Goal: Complete application form: Complete application form

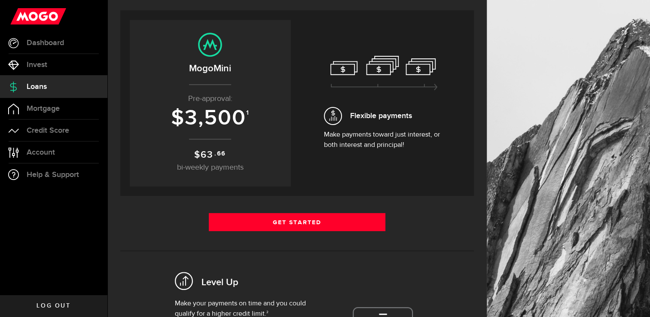
scroll to position [172, 0]
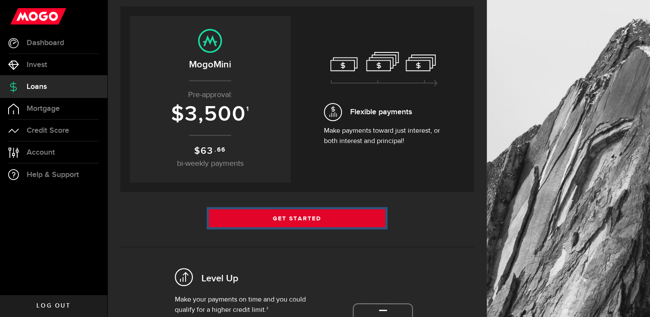
click at [283, 219] on link "Get Started" at bounding box center [297, 218] width 177 height 18
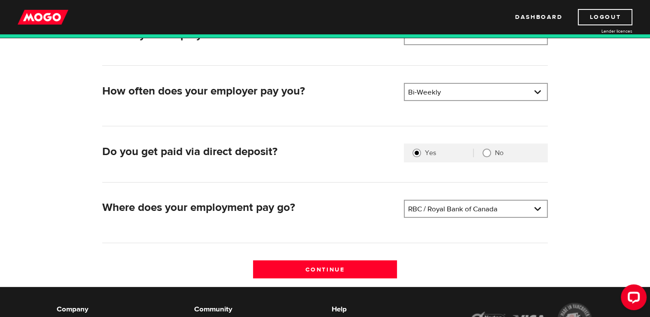
scroll to position [172, 0]
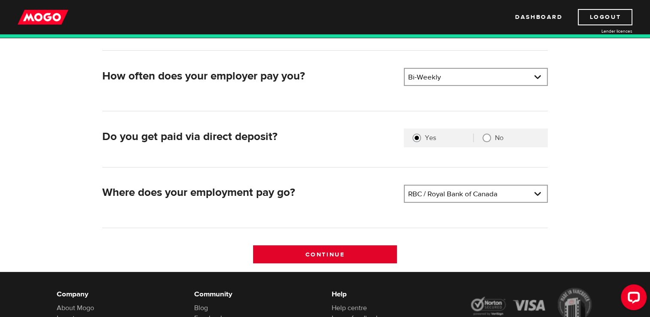
click at [329, 255] on input "Continue" at bounding box center [325, 254] width 144 height 18
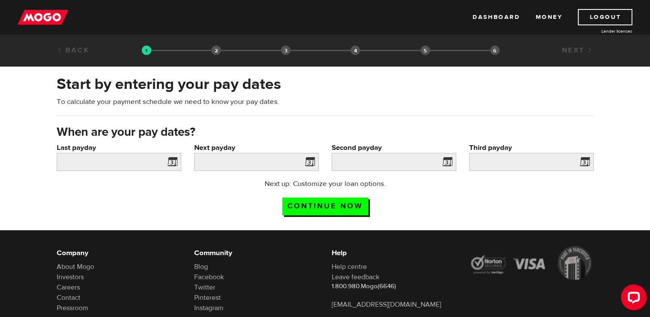
click at [172, 163] on span at bounding box center [170, 163] width 13 height 14
click at [145, 161] on input "Last payday" at bounding box center [119, 162] width 124 height 18
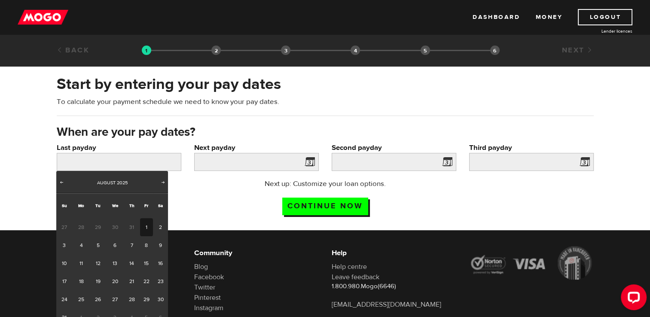
click at [147, 228] on link "1" at bounding box center [146, 227] width 13 height 18
type input "2025/08/01"
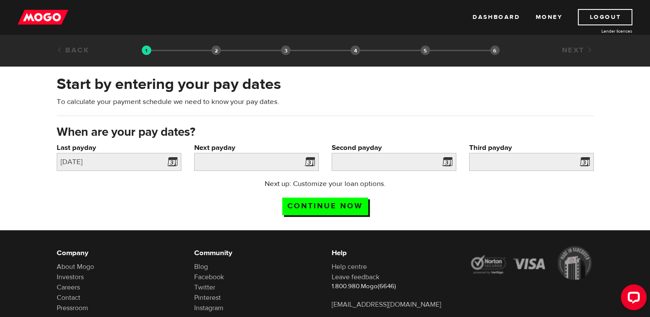
click at [309, 161] on span at bounding box center [307, 163] width 13 height 14
click at [293, 166] on input "Next payday" at bounding box center [256, 162] width 124 height 18
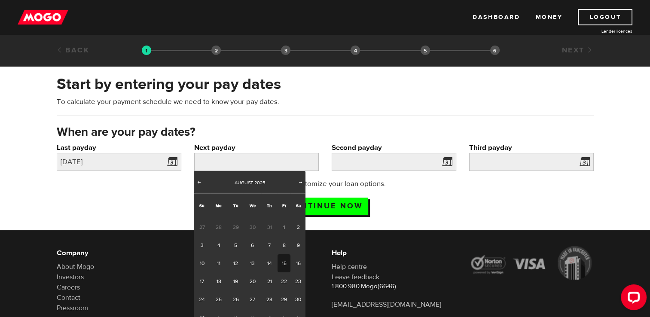
click at [285, 262] on link "15" at bounding box center [283, 263] width 13 height 18
type input "2025/08/15"
type input "2025/8/29"
type input "2025/9/12"
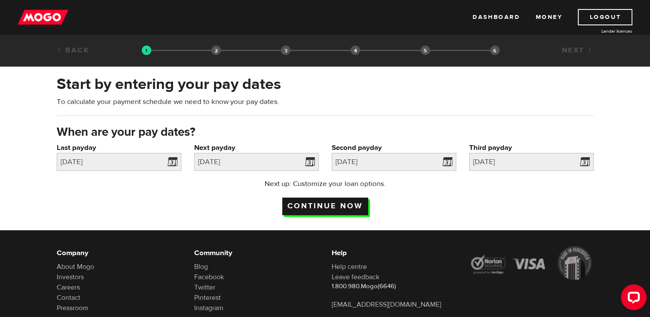
click at [328, 206] on input "Continue now" at bounding box center [325, 206] width 86 height 18
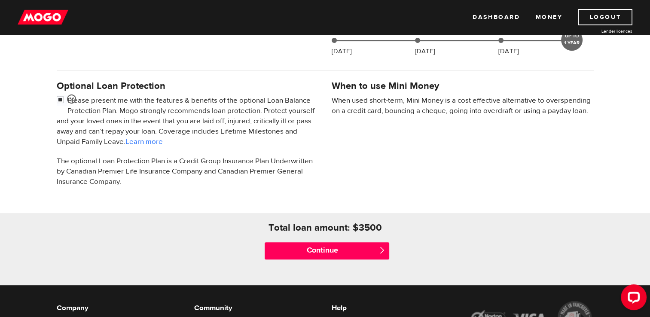
scroll to position [258, 0]
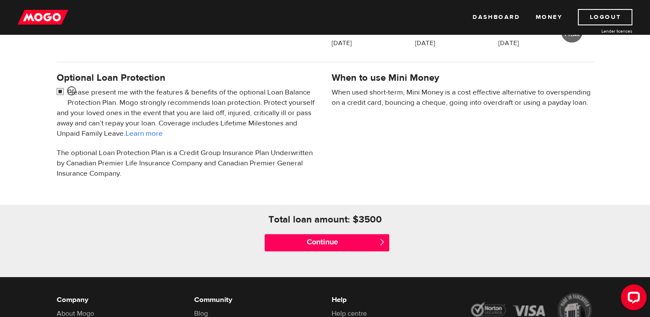
click at [59, 94] on input "checkbox" at bounding box center [62, 92] width 11 height 11
checkbox input "false"
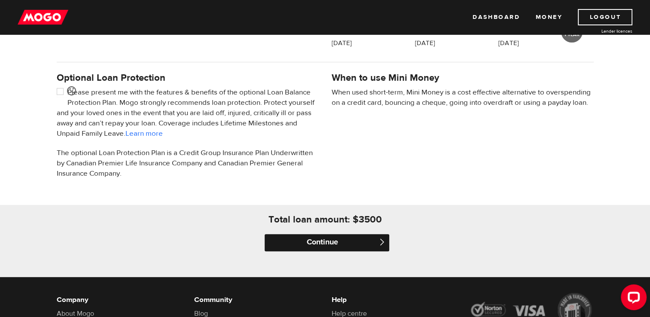
click at [321, 240] on input "Continue" at bounding box center [326, 242] width 124 height 17
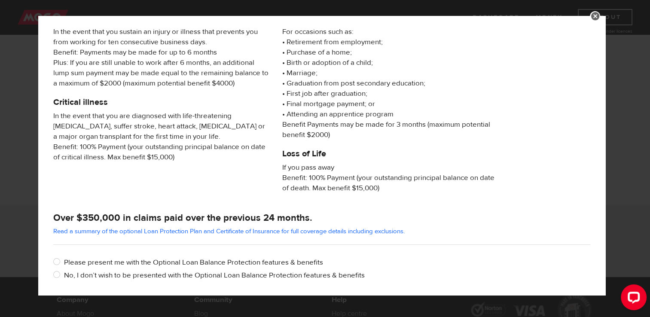
scroll to position [149, 0]
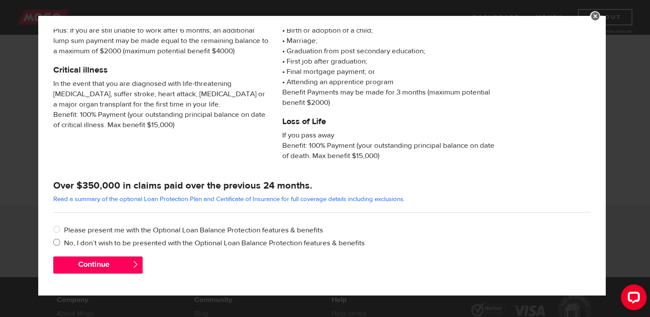
click at [130, 242] on label "No, I don’t wish to be presented with the Optional Loan Balance Protection feat…" at bounding box center [327, 243] width 526 height 10
click at [64, 242] on input "No, I don’t wish to be presented with the Optional Loan Balance Protection feat…" at bounding box center [58, 243] width 11 height 11
radio input "true"
click at [100, 266] on button "Continue" at bounding box center [97, 264] width 89 height 17
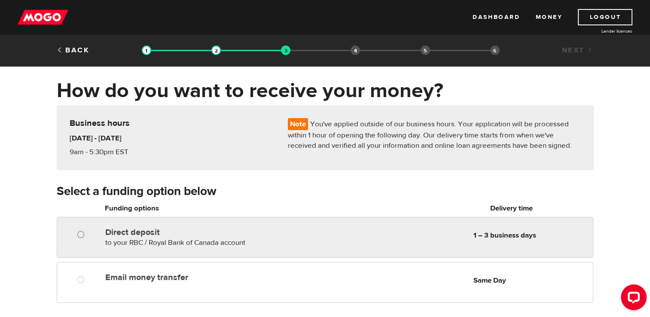
radio input "true"
click at [78, 233] on input "Direct deposit" at bounding box center [82, 235] width 11 height 11
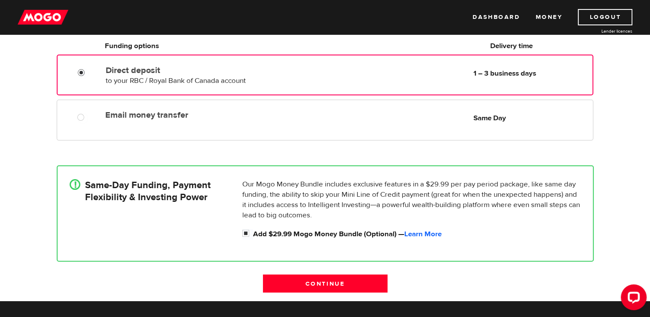
scroll to position [172, 0]
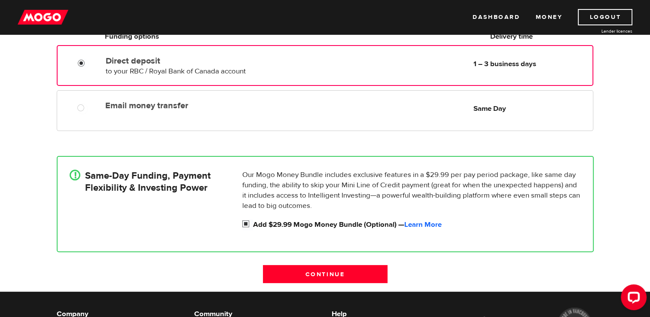
click at [244, 224] on input "Add $29.99 Mogo Money Bundle (Optional) — Learn More" at bounding box center [247, 224] width 11 height 11
checkbox input "false"
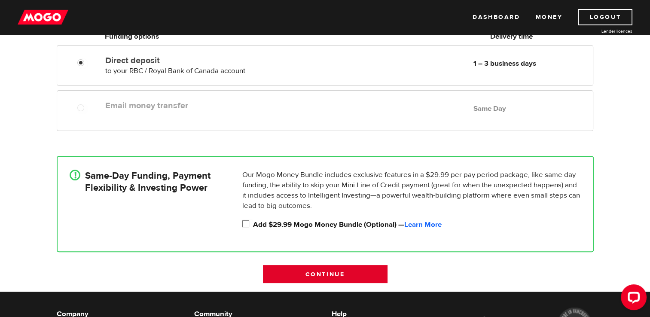
click at [318, 272] on input "Continue" at bounding box center [325, 274] width 124 height 18
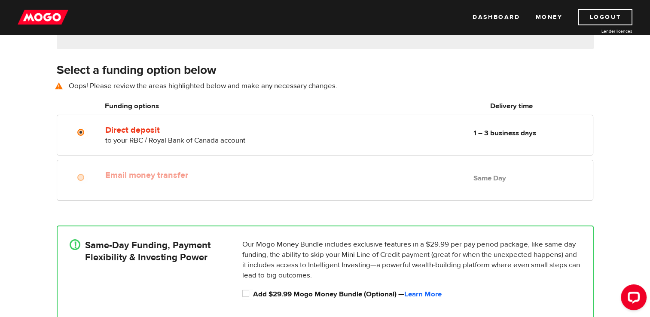
scroll to position [119, 0]
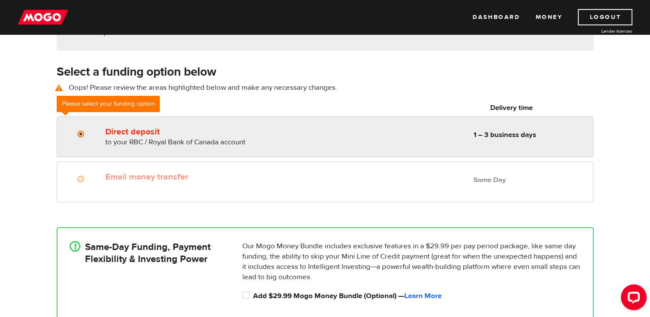
radio input "true"
click at [136, 133] on label "Direct deposit" at bounding box center [203, 132] width 197 height 10
click at [88, 133] on input "Direct deposit" at bounding box center [82, 135] width 11 height 11
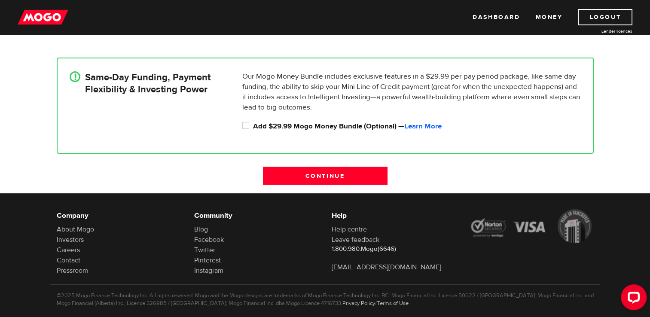
scroll to position [291, 0]
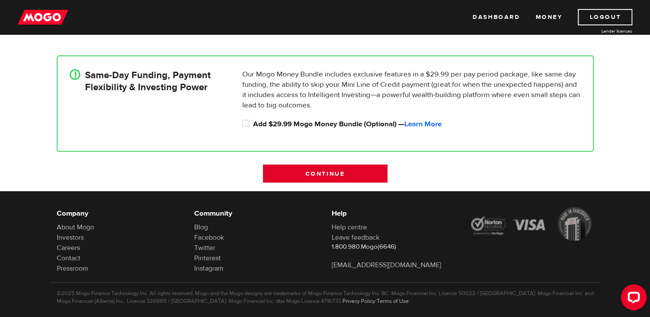
click at [321, 169] on input "Continue" at bounding box center [325, 173] width 124 height 18
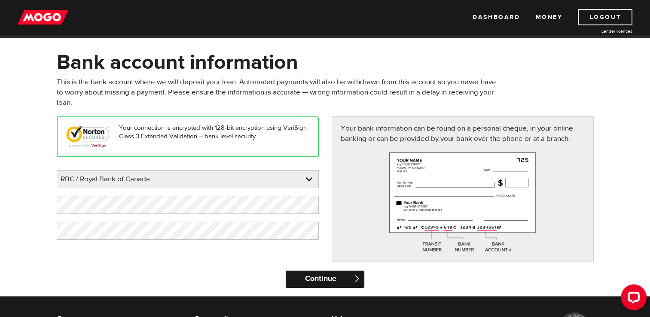
scroll to position [43, 0]
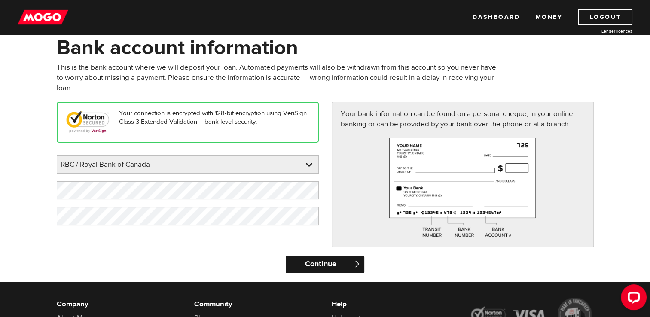
click at [322, 259] on input "Continue" at bounding box center [324, 264] width 79 height 17
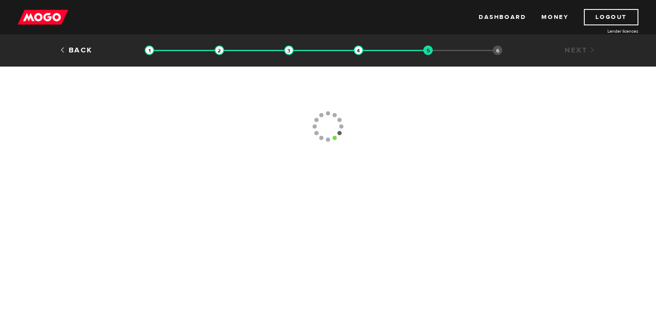
type input "[PHONE_NUMBER]"
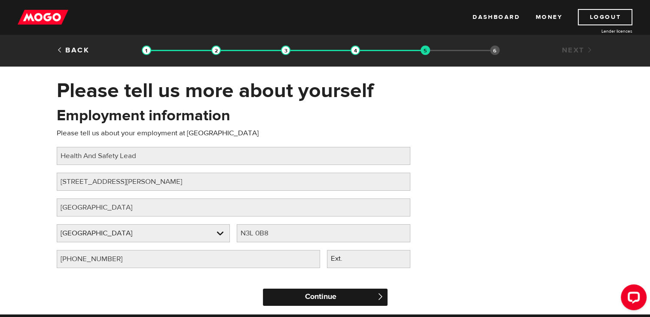
click at [316, 300] on input "Continue" at bounding box center [325, 296] width 124 height 17
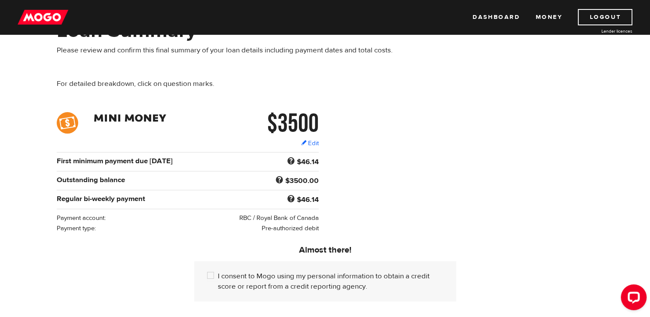
scroll to position [86, 0]
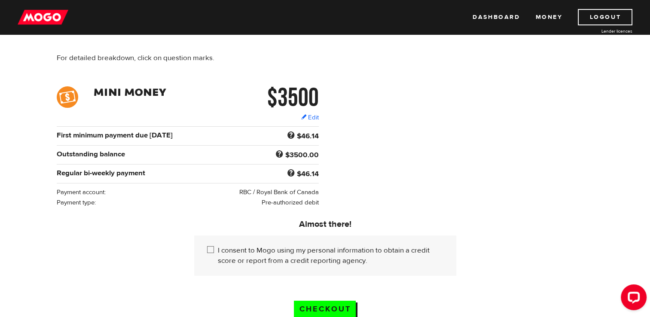
click at [213, 248] on input "I consent to Mogo using my personal information to obtain a credit score or rep…" at bounding box center [212, 250] width 11 height 11
checkbox input "true"
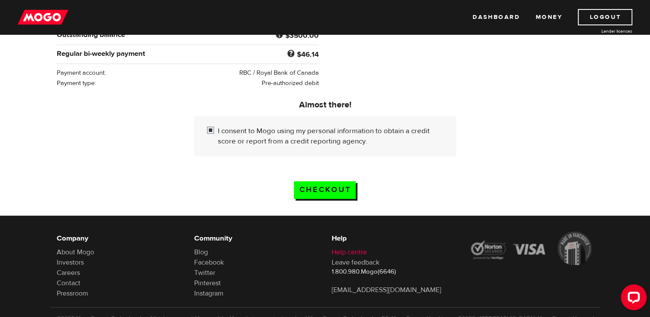
scroll to position [215, 0]
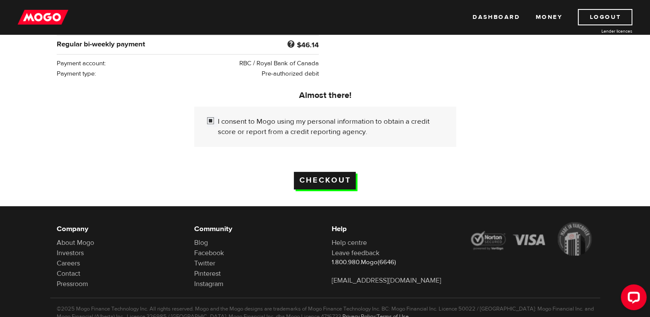
click at [334, 175] on input "Checkout" at bounding box center [325, 181] width 62 height 18
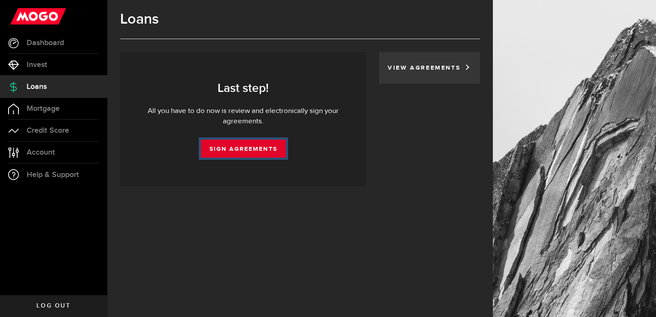
click at [261, 153] on link "Sign Agreements" at bounding box center [243, 149] width 85 height 18
